Goal: Task Accomplishment & Management: Use online tool/utility

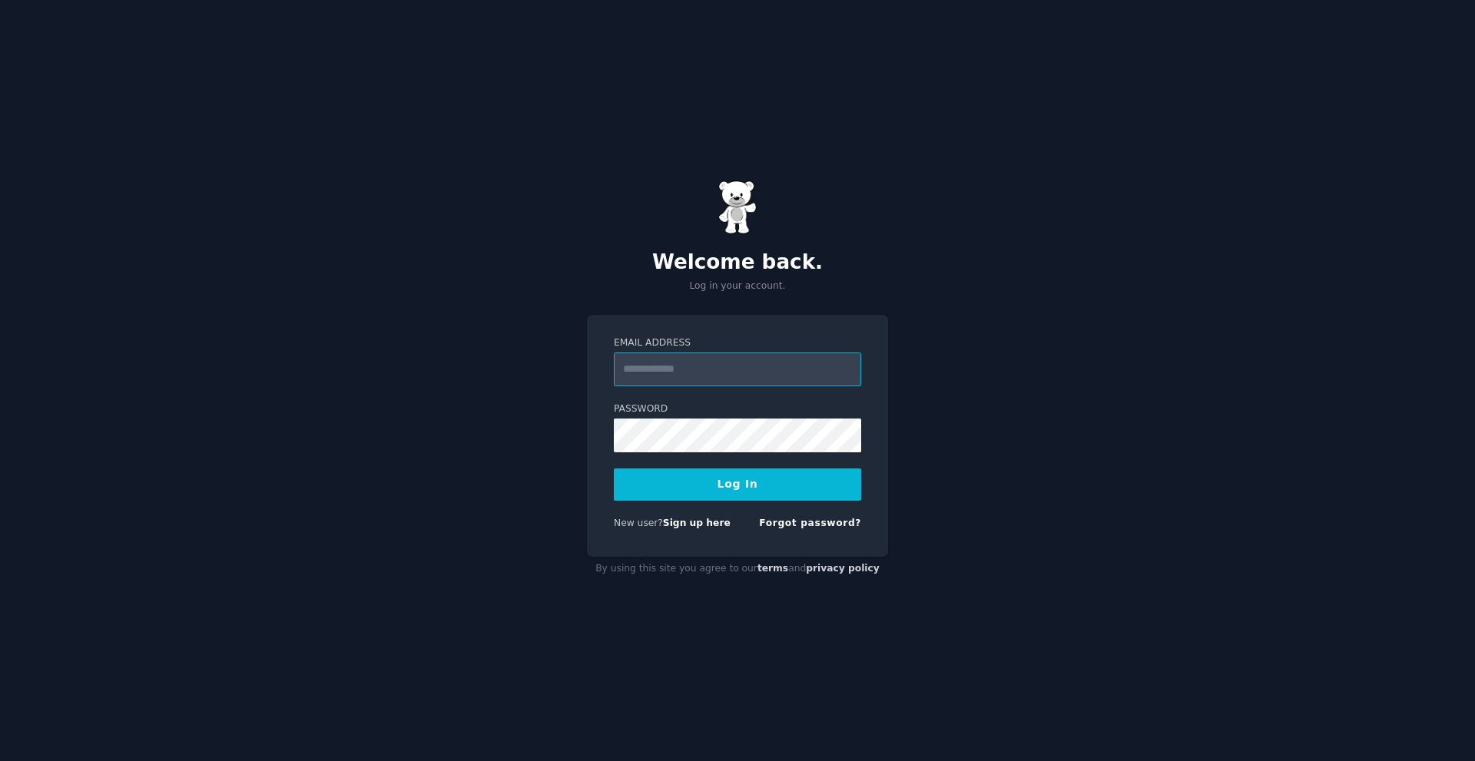
click at [681, 376] on input "Email Address" at bounding box center [737, 370] width 247 height 34
type input "**********"
click at [614, 468] on button "Log In" at bounding box center [737, 484] width 247 height 32
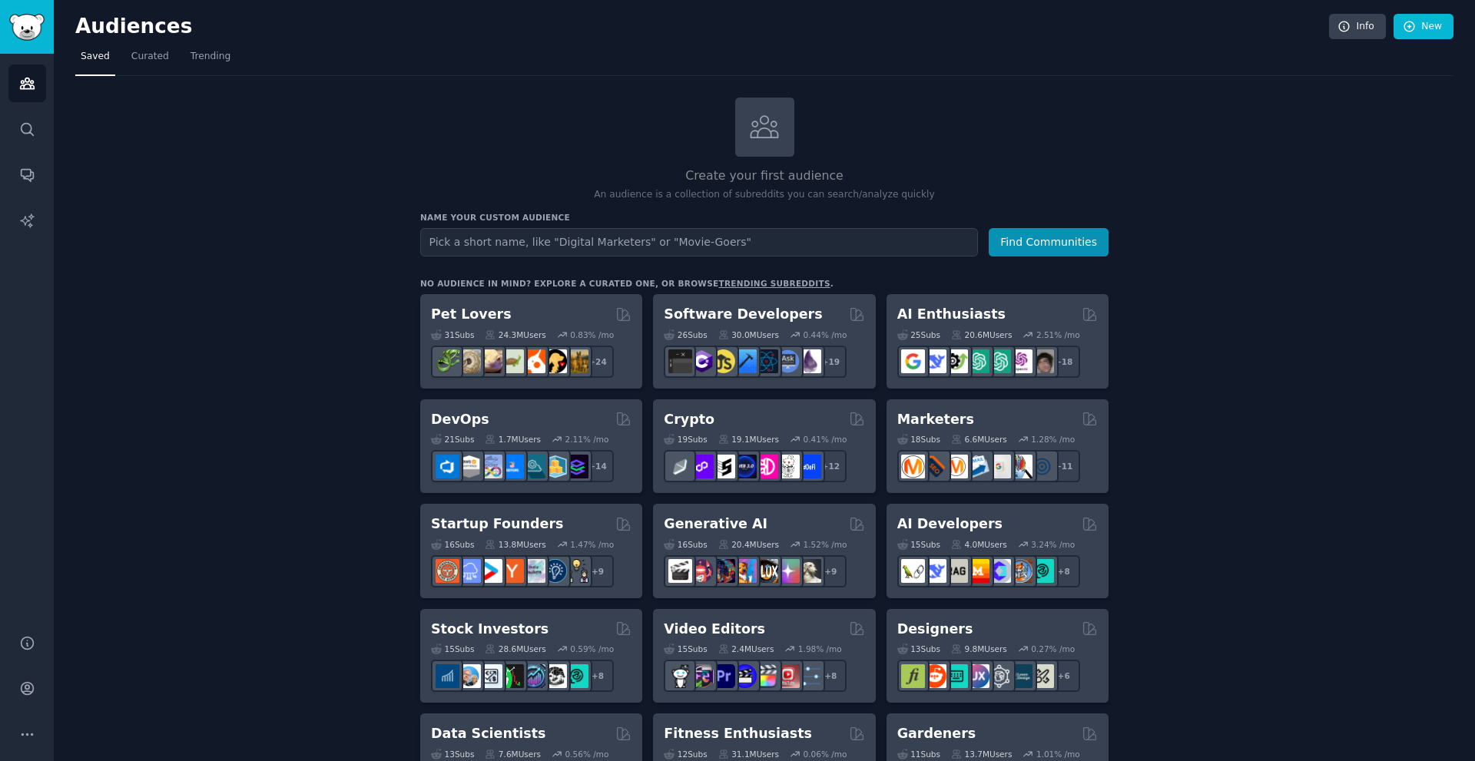
click at [539, 246] on input "text" at bounding box center [699, 242] width 558 height 28
type input "darkweb"
click at [988, 228] on button "Find Communities" at bounding box center [1048, 242] width 120 height 28
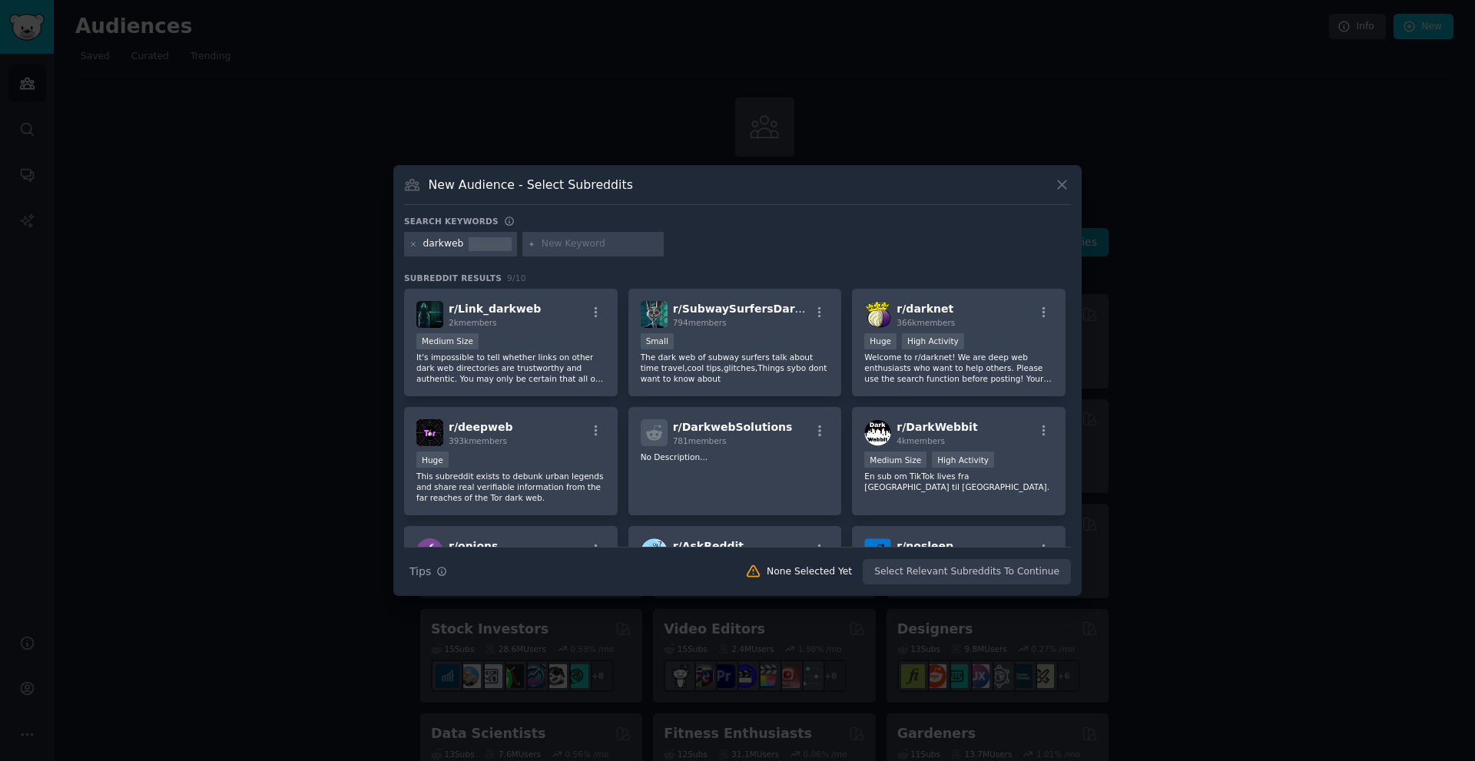
click at [549, 246] on input "text" at bounding box center [599, 244] width 117 height 14
type input "deepweb"
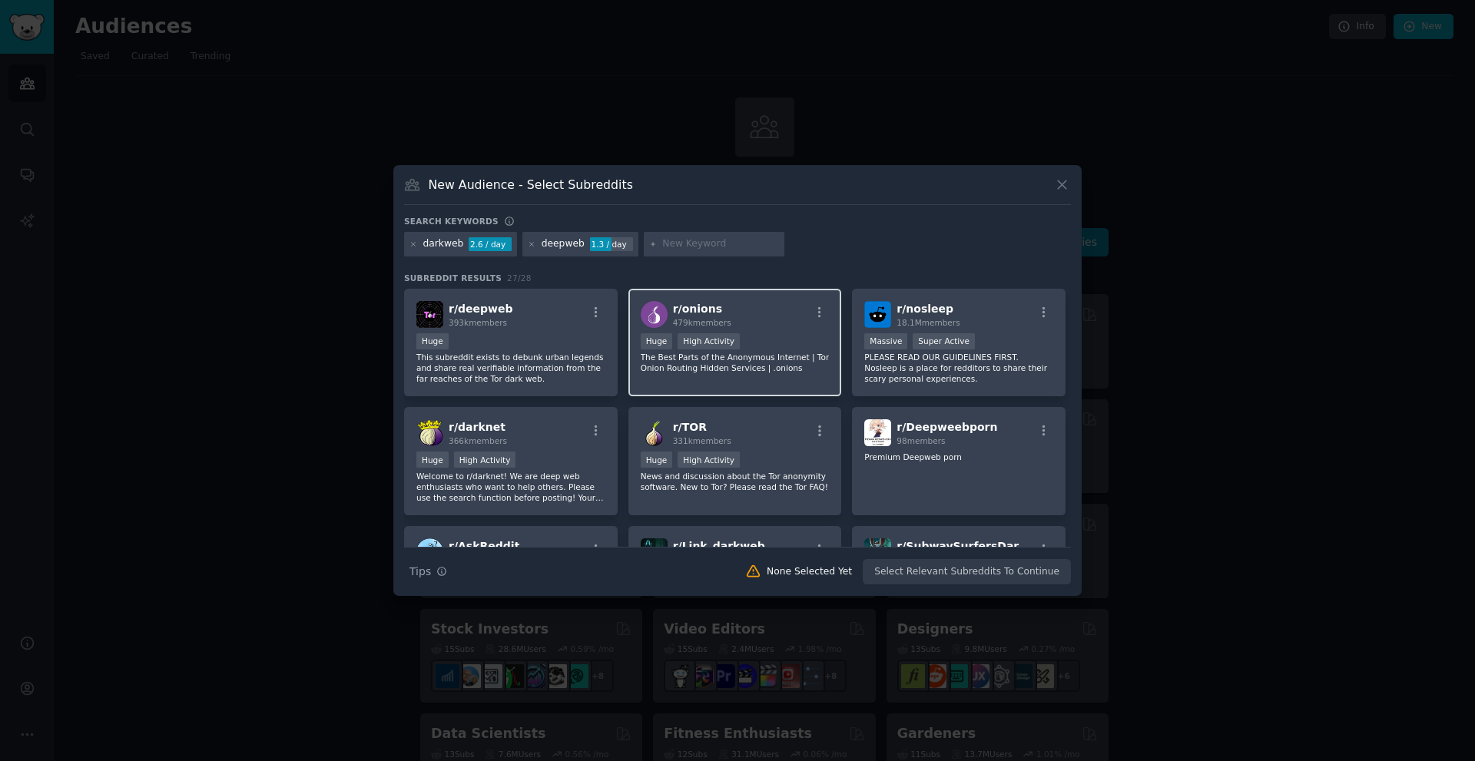
click at [768, 339] on div "Huge High Activity" at bounding box center [734, 342] width 189 height 19
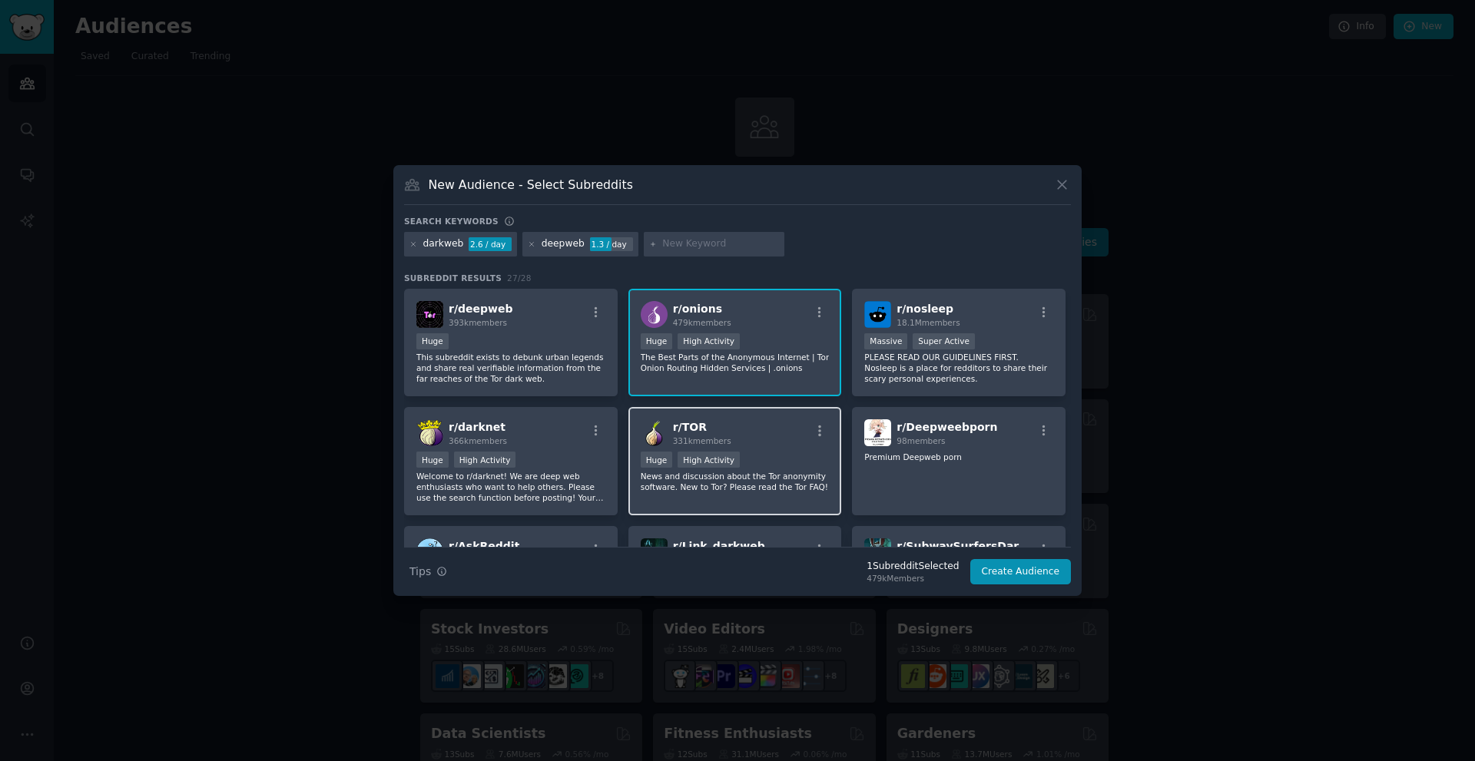
click at [747, 439] on div "r/ TOR 331k members" at bounding box center [734, 432] width 189 height 27
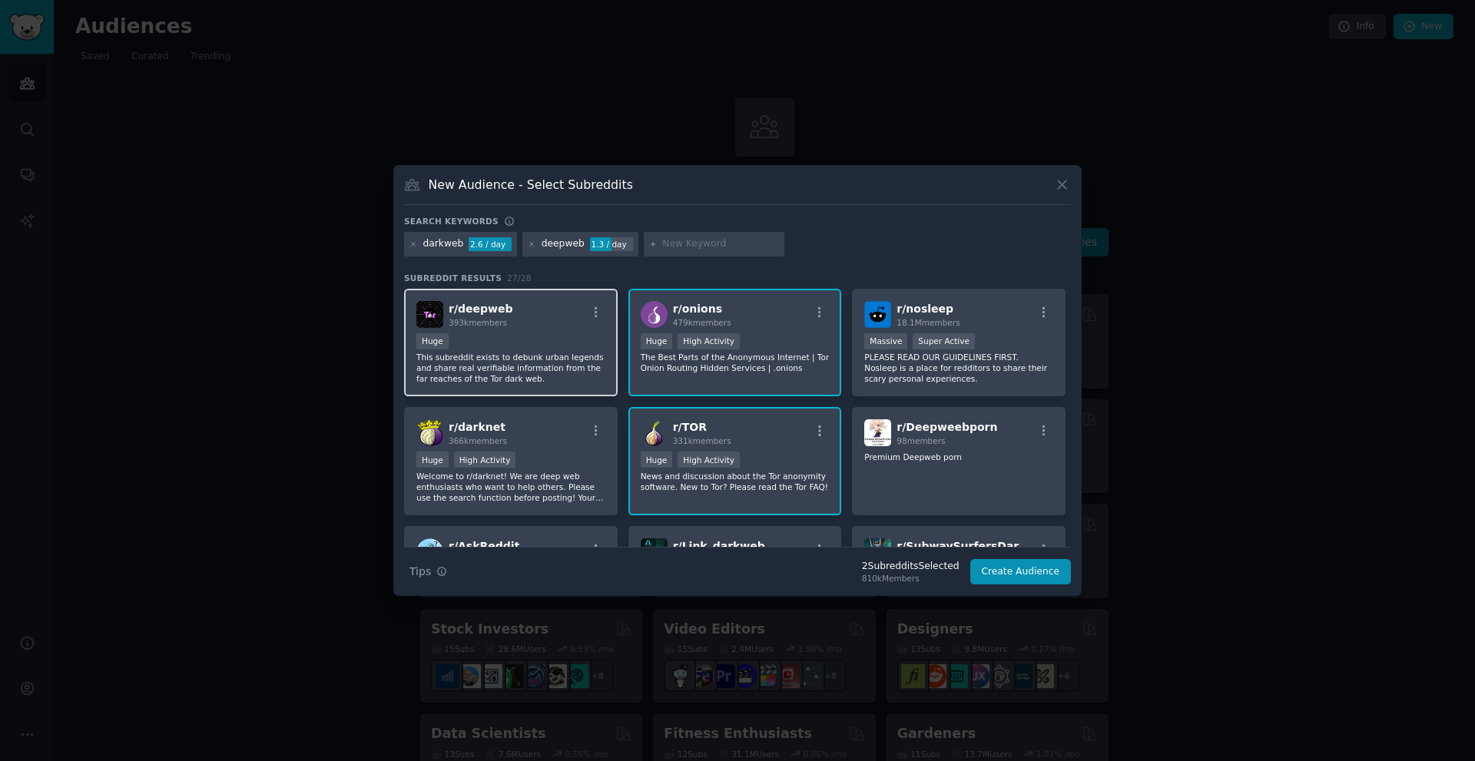
click at [517, 351] on div "Huge" at bounding box center [510, 342] width 189 height 19
click at [534, 424] on div "r/ darknet 366k members" at bounding box center [510, 432] width 189 height 27
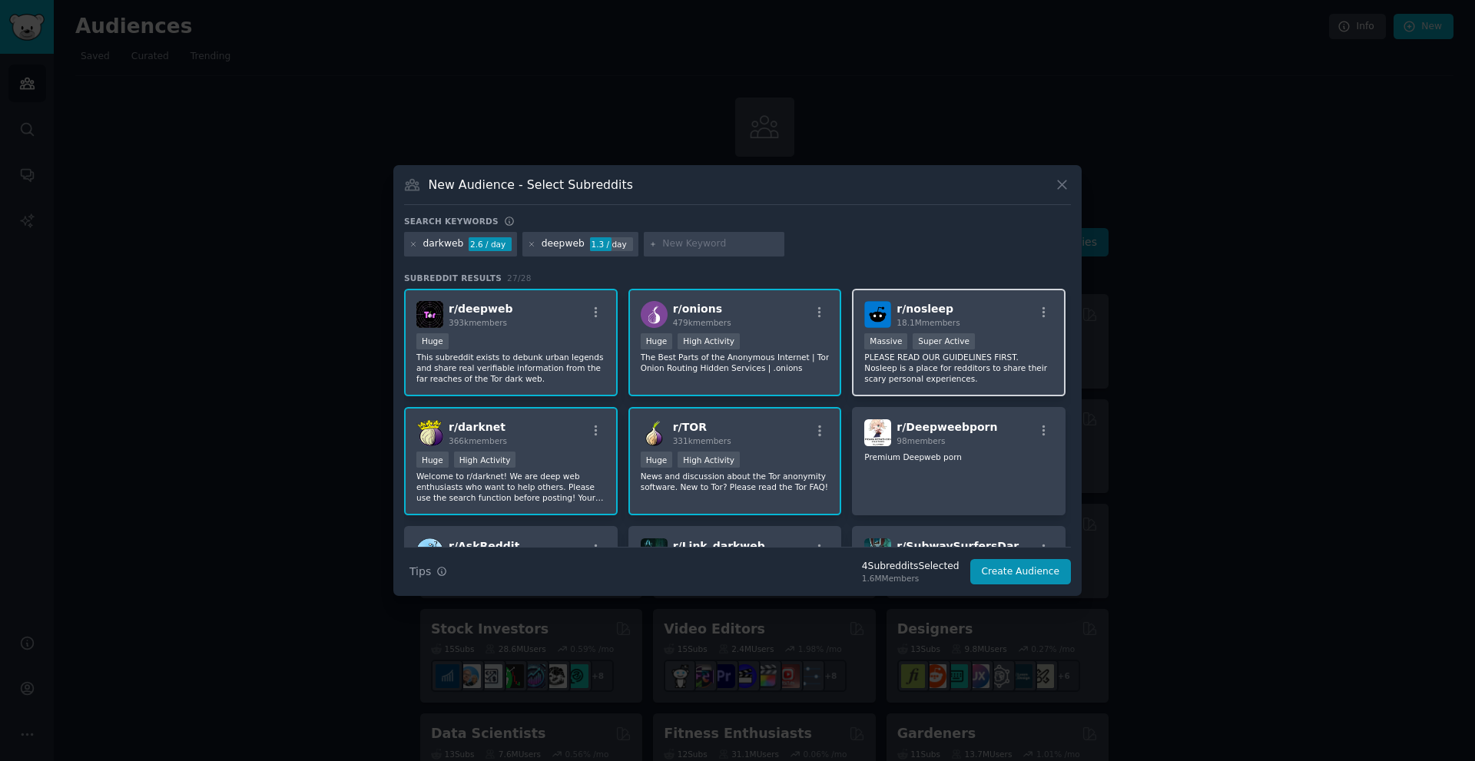
click at [987, 374] on p "PLEASE READ OUR GUIDELINES FIRST. Nosleep is a place for redditors to share the…" at bounding box center [958, 368] width 189 height 32
click at [1025, 575] on button "Create Audience" at bounding box center [1020, 572] width 101 height 26
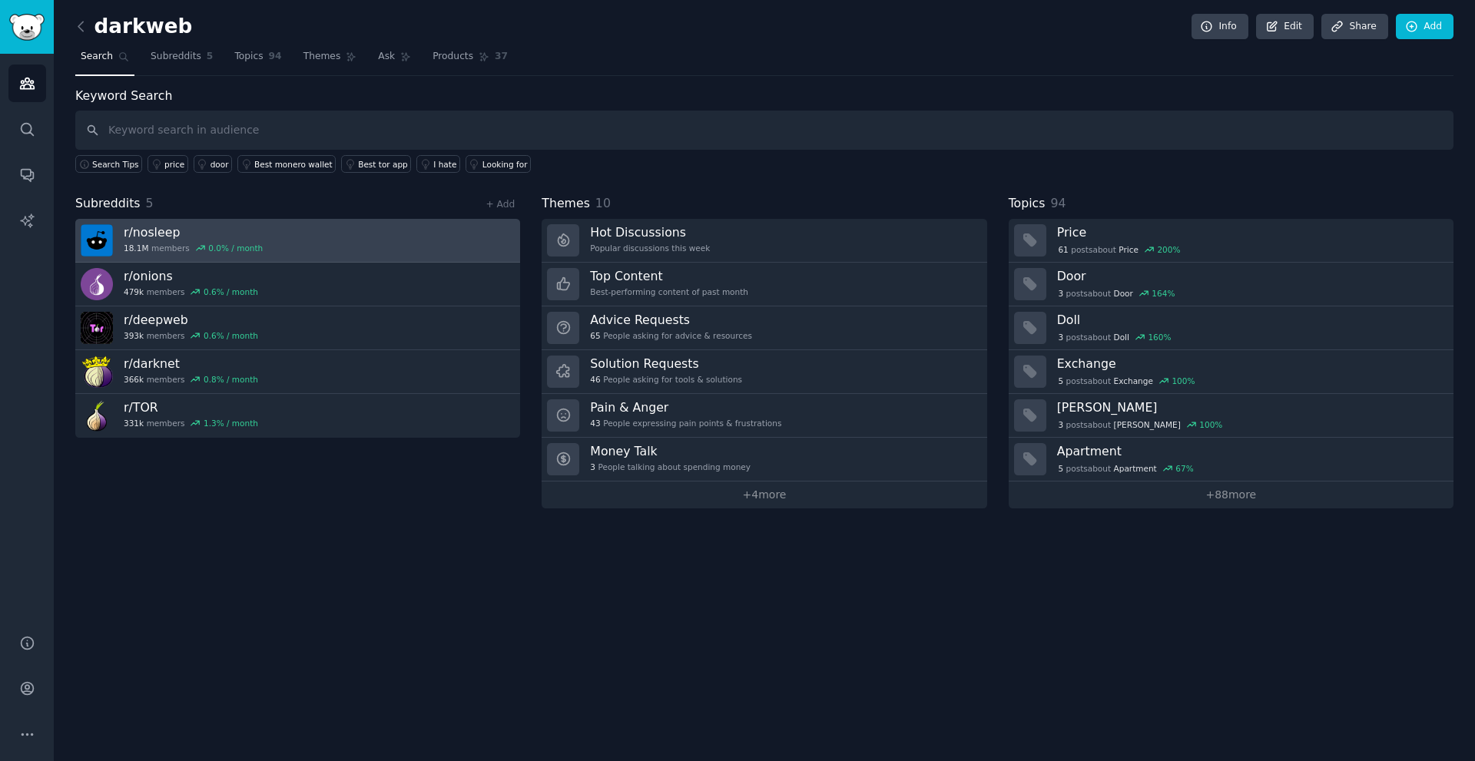
click at [144, 235] on h3 "r/ nosleep" at bounding box center [193, 232] width 139 height 16
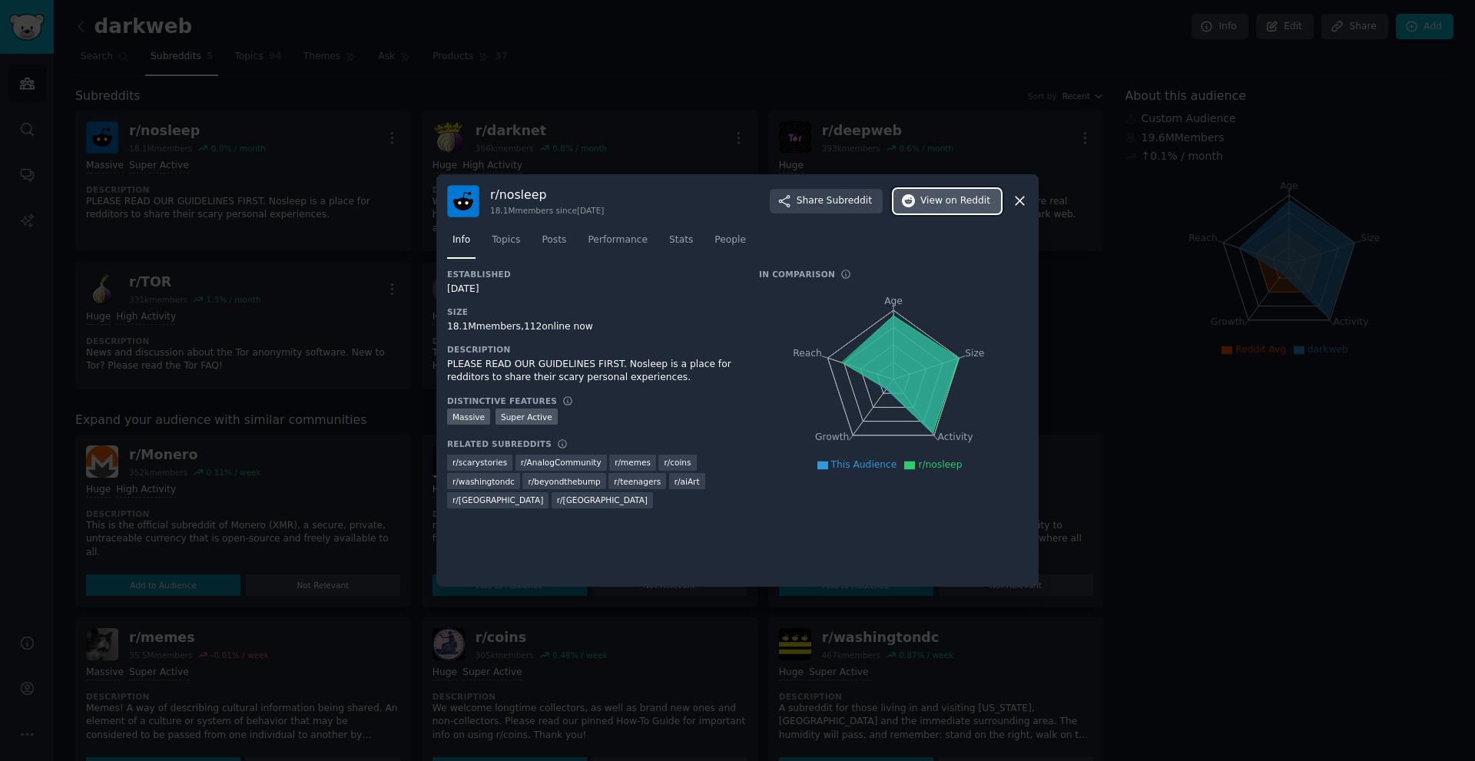
click at [950, 209] on button "View on Reddit" at bounding box center [947, 201] width 108 height 25
click at [521, 88] on div at bounding box center [737, 380] width 1475 height 761
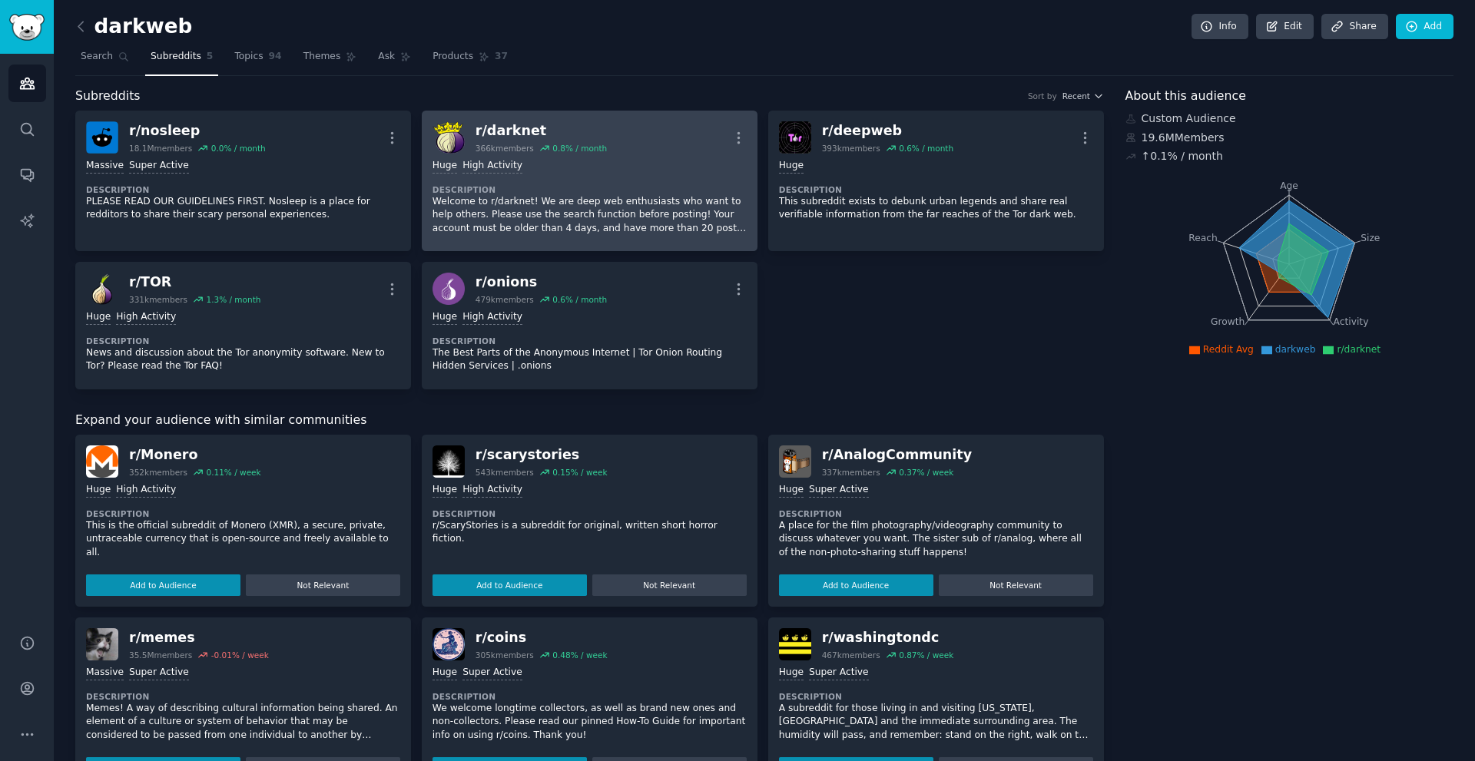
click at [508, 131] on div "r/ darknet" at bounding box center [540, 130] width 131 height 19
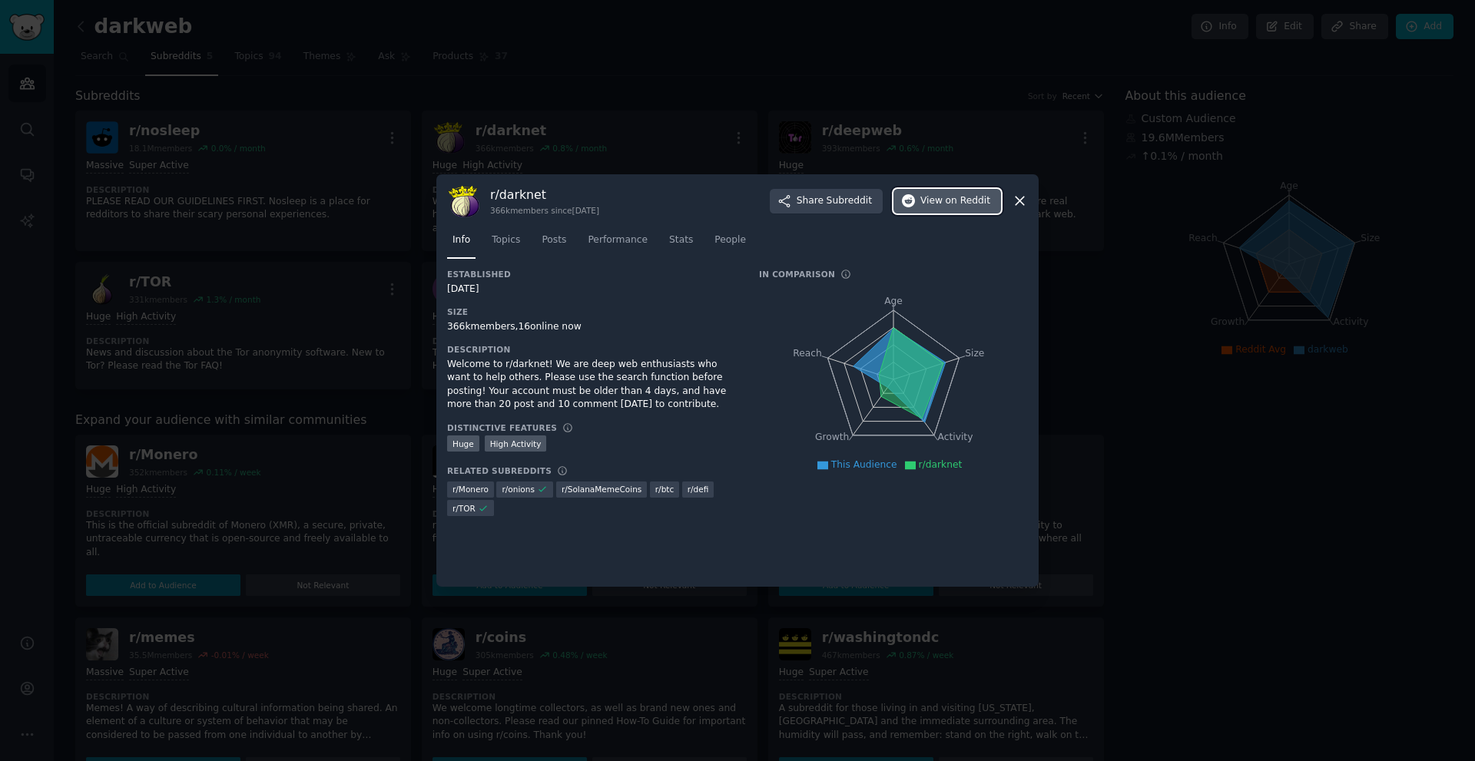
click at [936, 193] on button "View on Reddit" at bounding box center [947, 201] width 108 height 25
click at [286, 161] on div at bounding box center [737, 380] width 1475 height 761
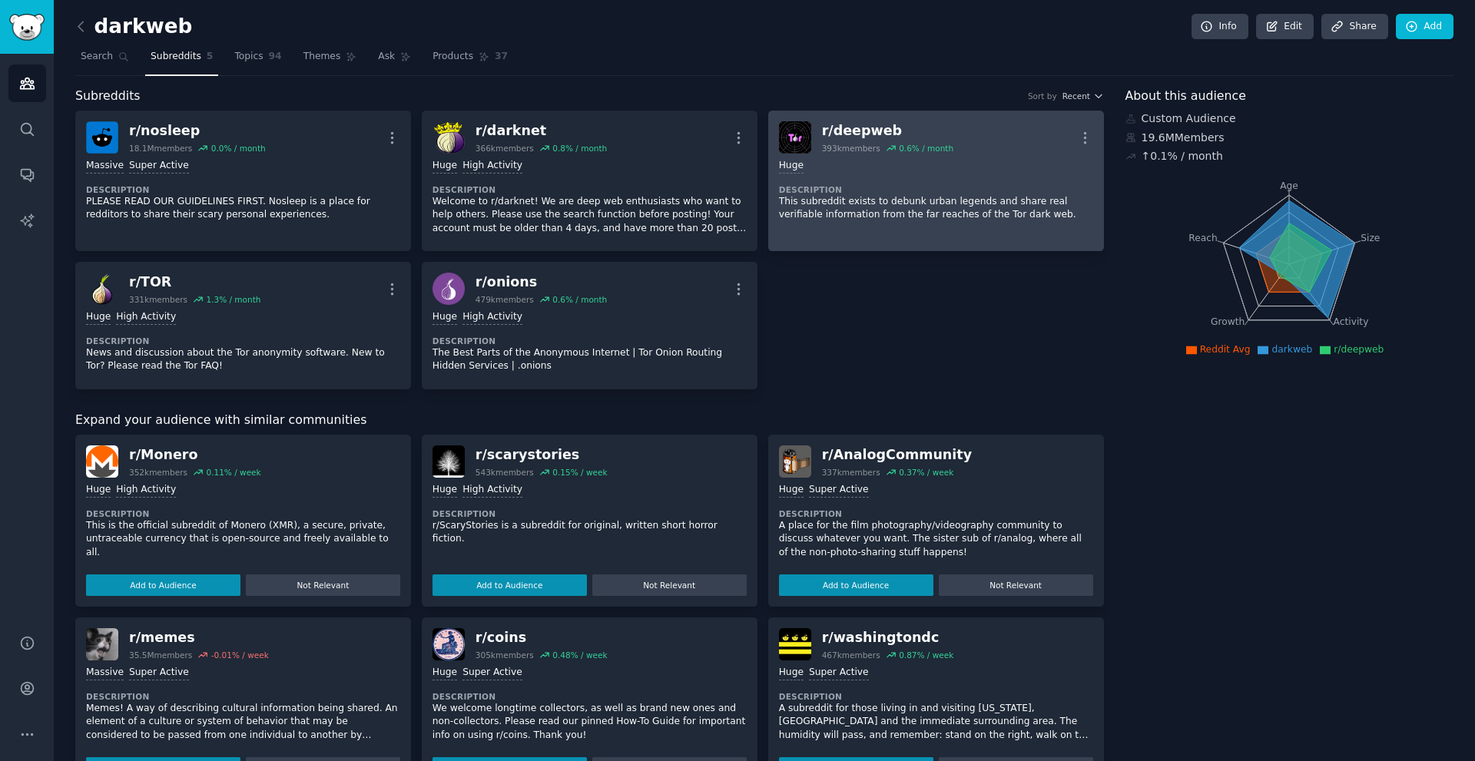
click at [865, 132] on div "r/ deepweb" at bounding box center [887, 130] width 131 height 19
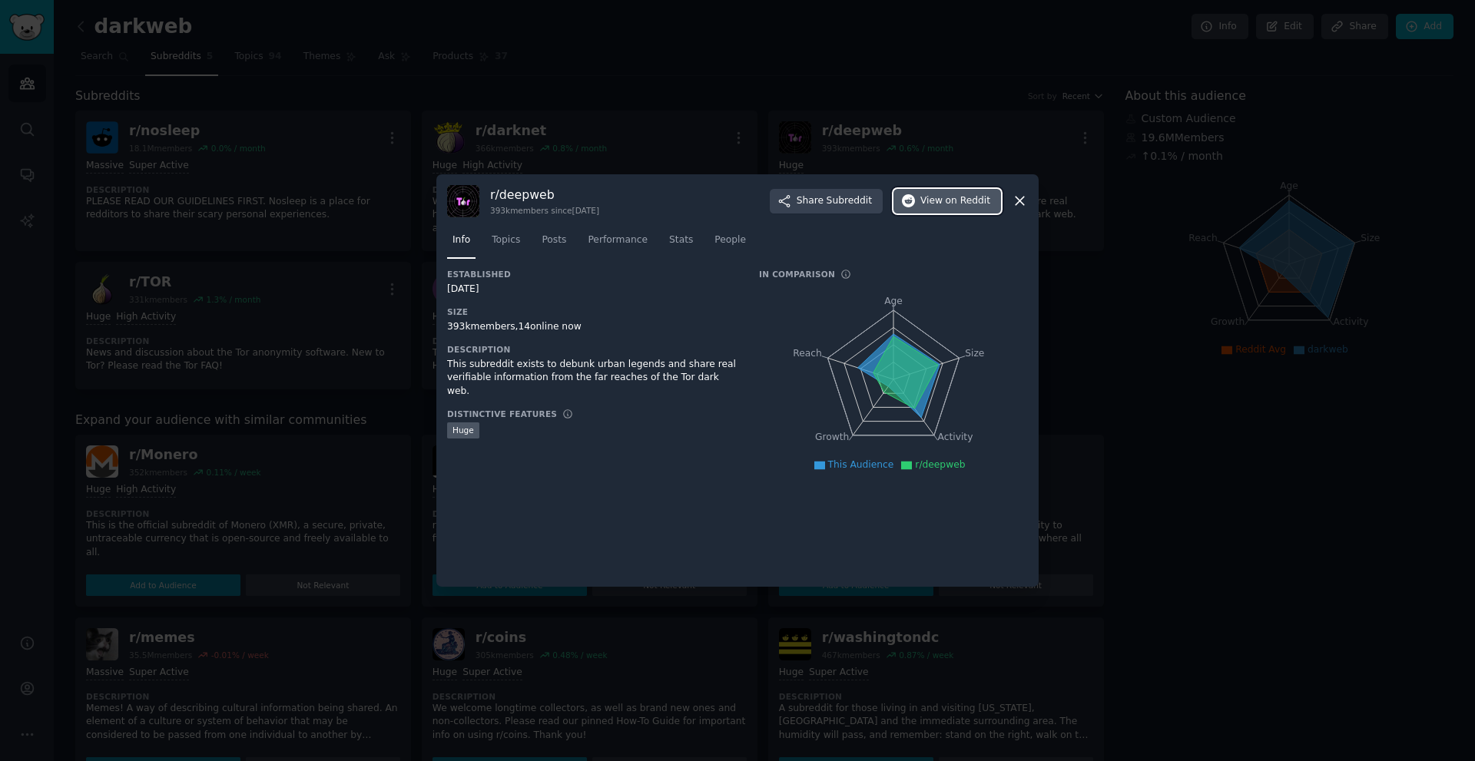
click at [926, 198] on span "View on Reddit" at bounding box center [955, 201] width 70 height 14
click at [276, 227] on div at bounding box center [737, 380] width 1475 height 761
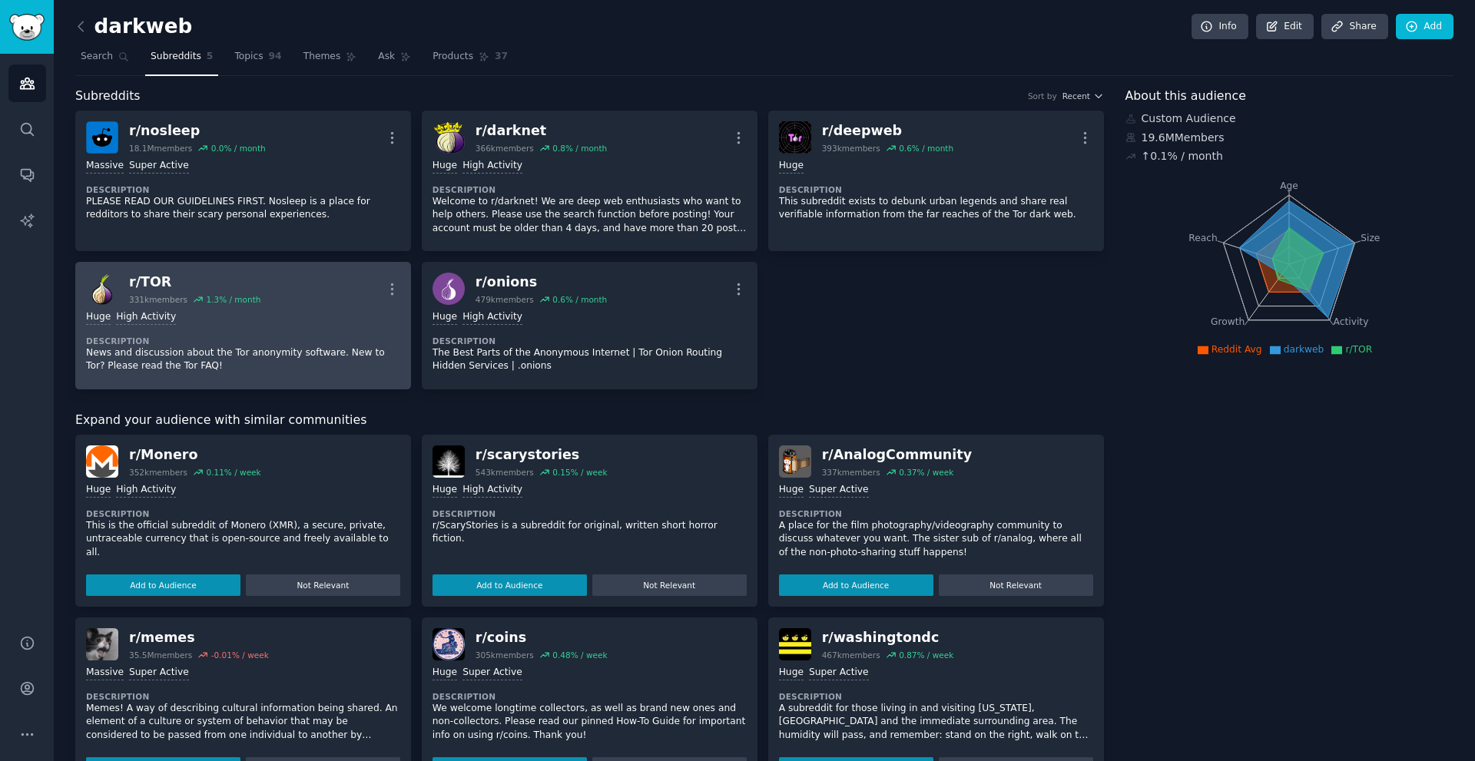
click at [156, 282] on div "r/ TOR" at bounding box center [194, 282] width 131 height 19
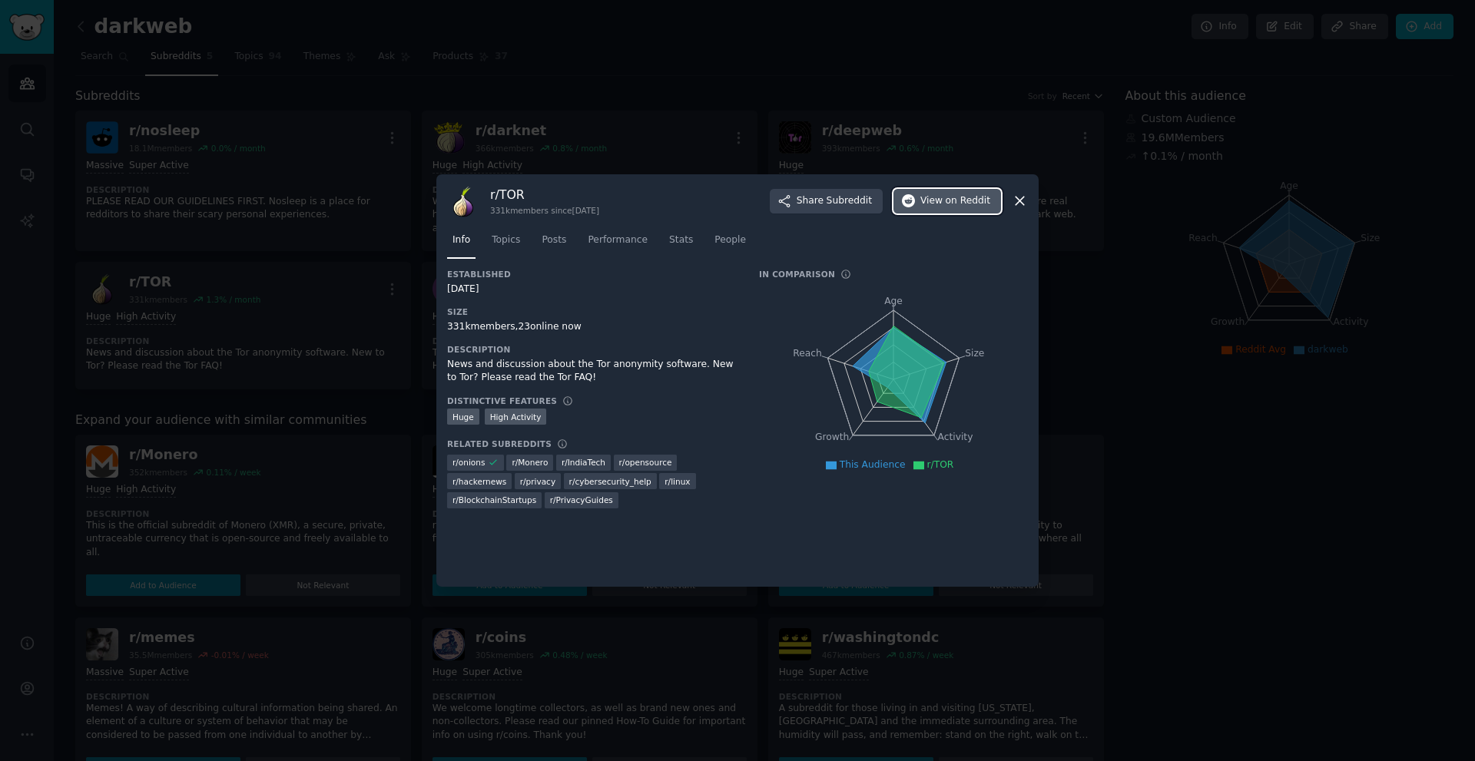
click at [925, 207] on span "View on Reddit" at bounding box center [955, 201] width 70 height 14
click at [354, 250] on div at bounding box center [737, 380] width 1475 height 761
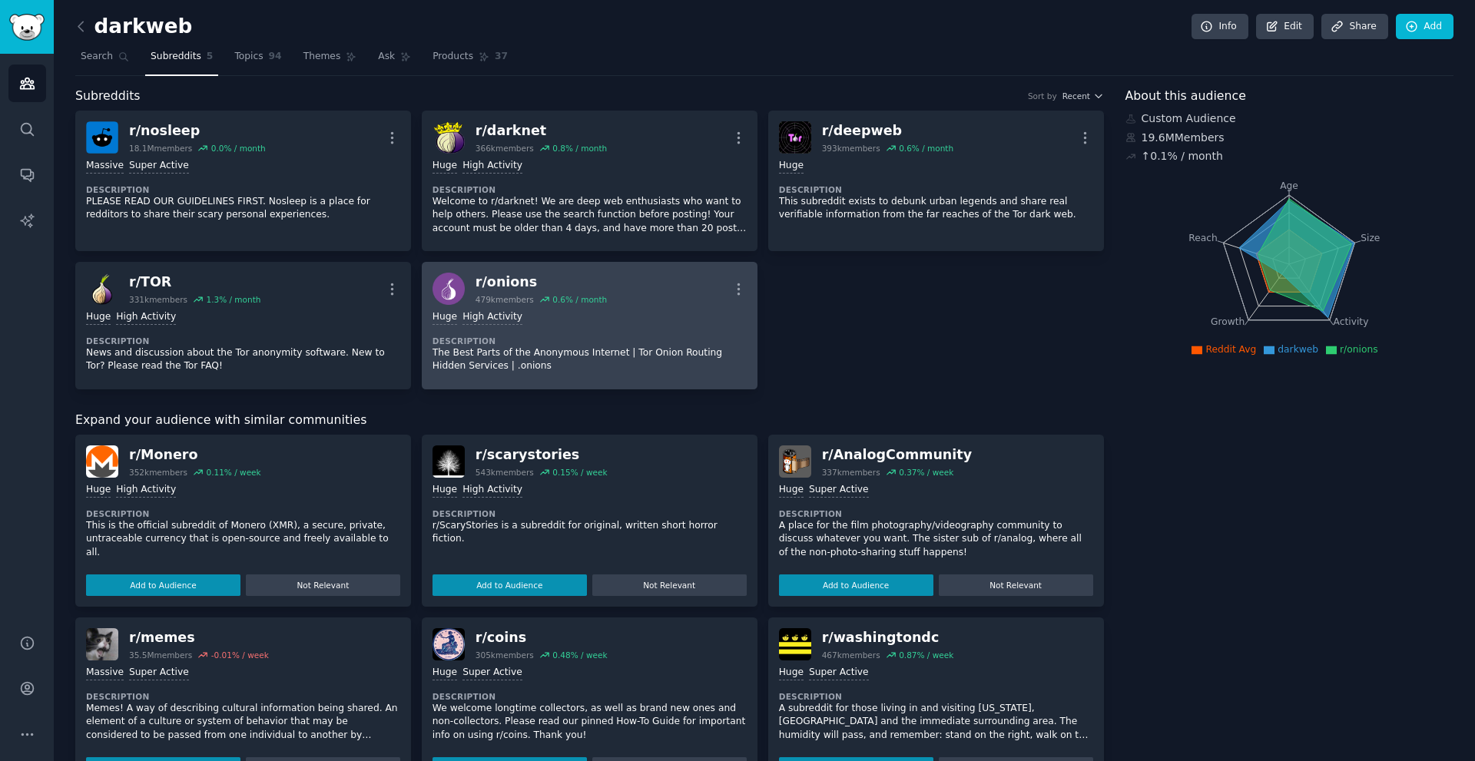
click at [506, 283] on div "r/ onions" at bounding box center [540, 282] width 131 height 19
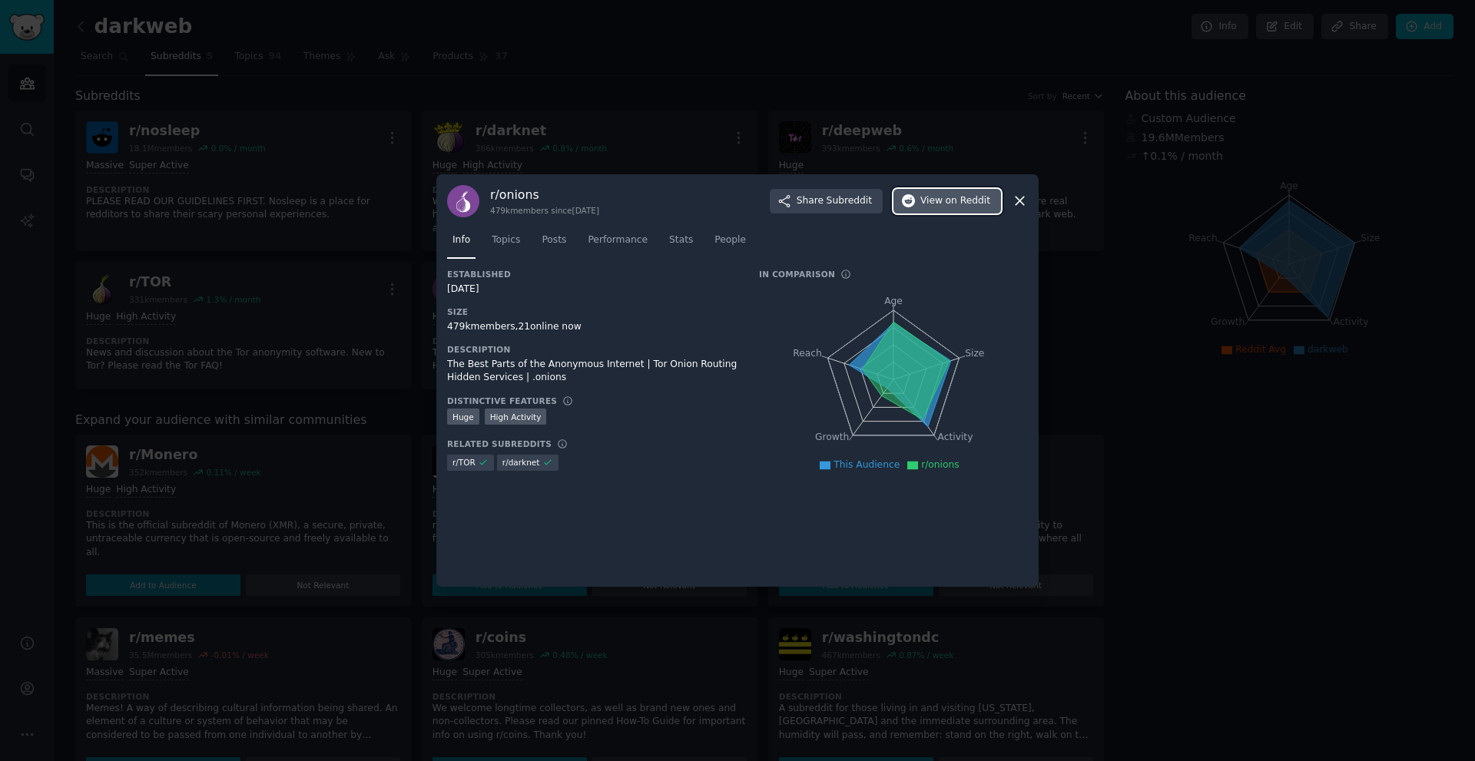
click at [962, 203] on span "on Reddit" at bounding box center [967, 201] width 45 height 14
click at [562, 173] on div at bounding box center [737, 380] width 1475 height 761
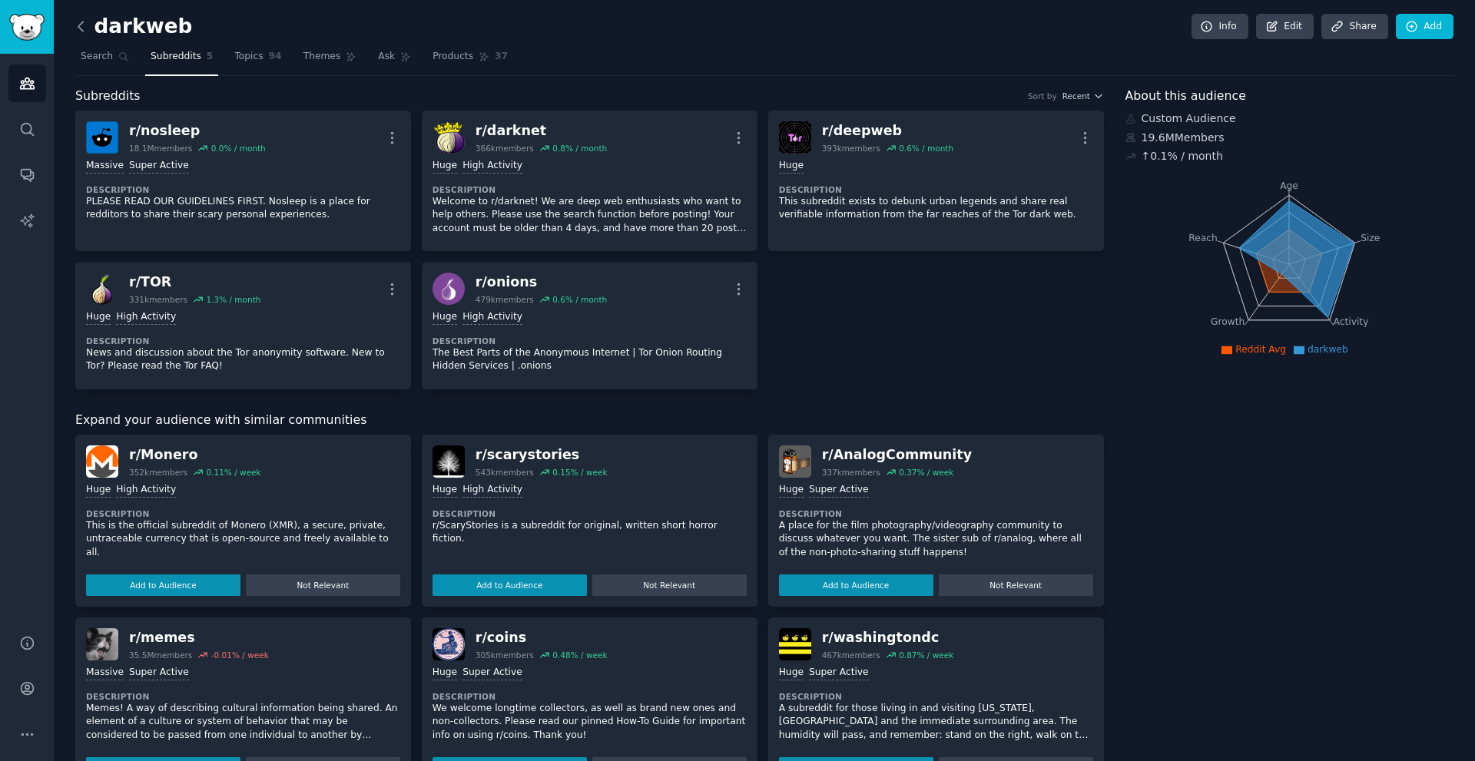
click at [88, 29] on icon at bounding box center [81, 26] width 16 height 16
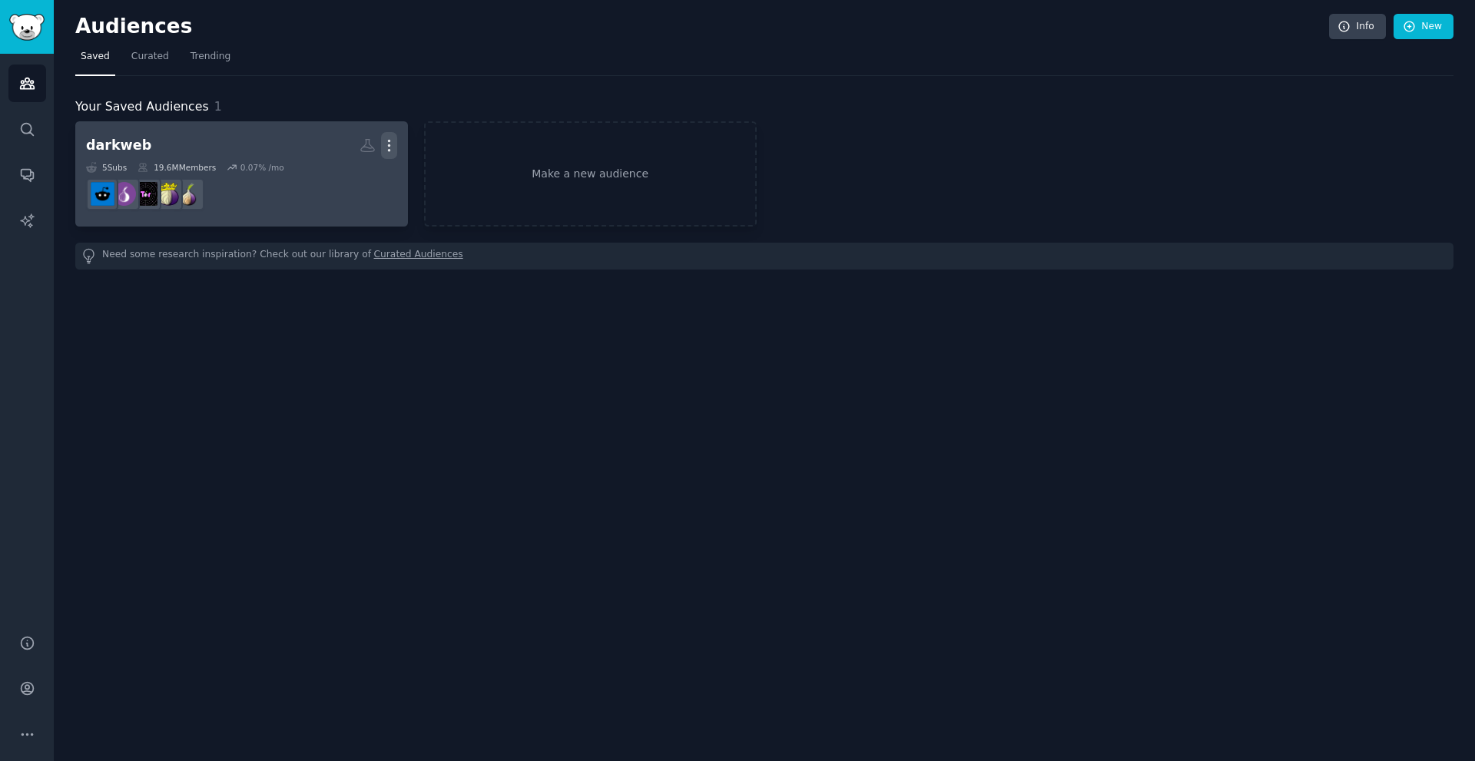
click at [389, 138] on icon "button" at bounding box center [389, 145] width 16 height 16
click at [336, 172] on p "Delete" at bounding box center [346, 178] width 35 height 16
